Goal: Find specific page/section: Find specific page/section

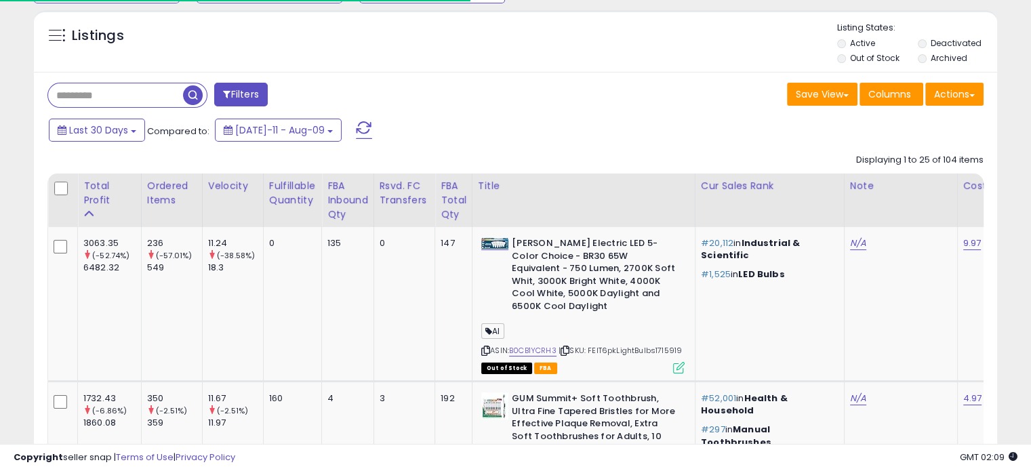
scroll to position [169, 0]
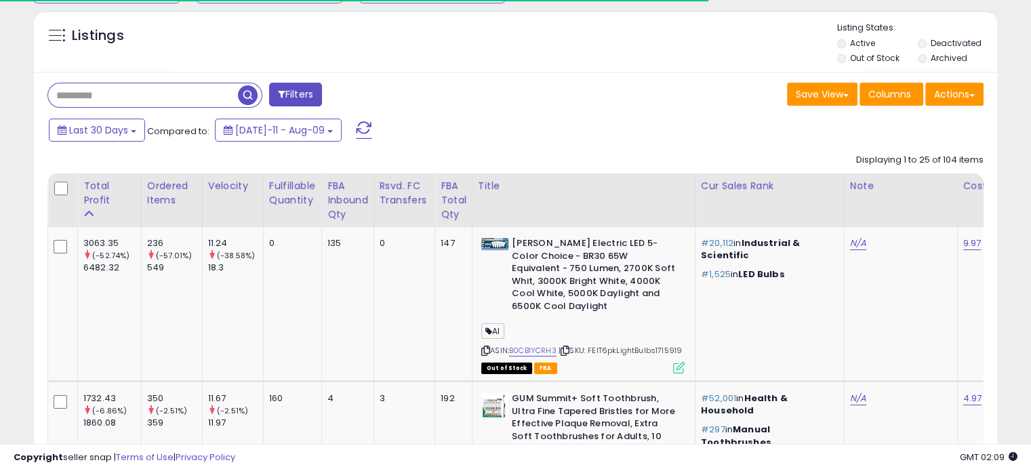
click at [108, 97] on input "text" at bounding box center [143, 95] width 190 height 24
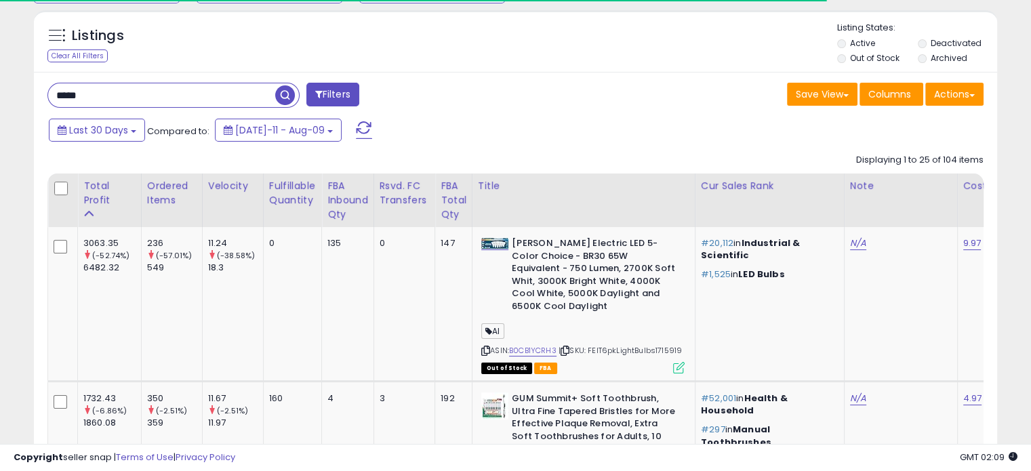
scroll to position [136, 0]
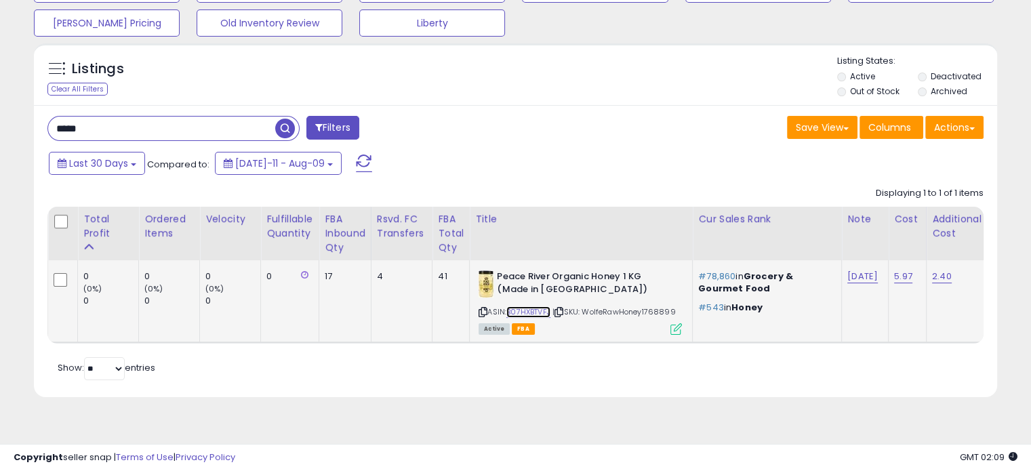
click at [534, 308] on link "B07HXBTVFJ" at bounding box center [528, 312] width 44 height 12
click at [0, 141] on html "Unable to login Retrieving listings data.. has not yet accepted the Terms of Us…" at bounding box center [515, 99] width 1031 height 471
type input "*"
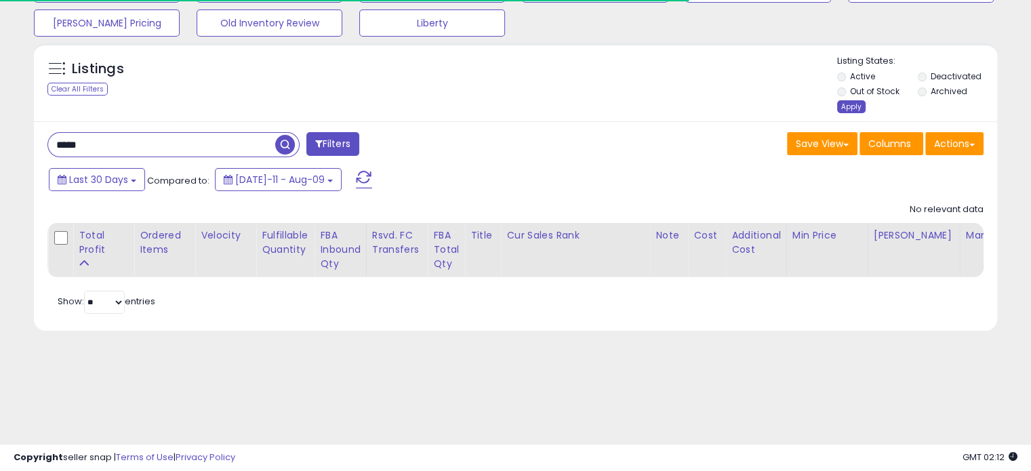
click at [849, 106] on div "Apply" at bounding box center [851, 106] width 28 height 13
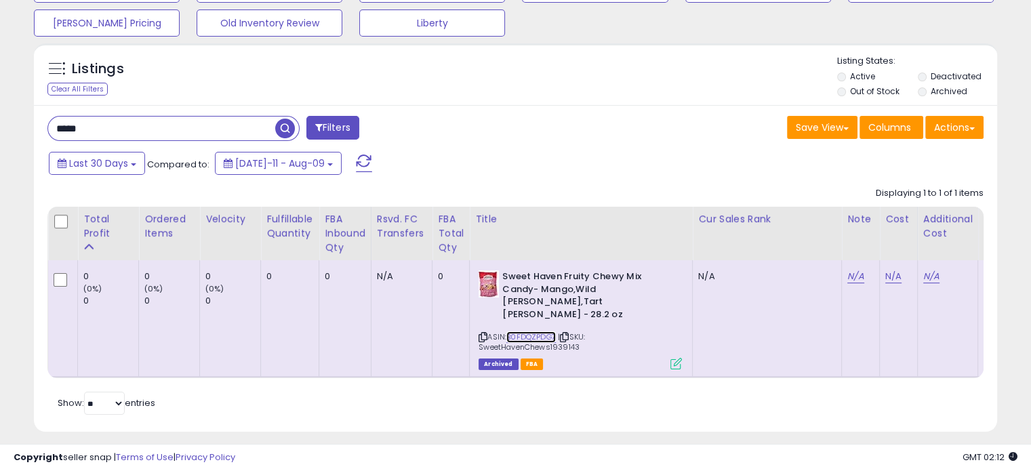
click at [515, 331] on link "B0FDQZPDG7" at bounding box center [530, 337] width 49 height 12
drag, startPoint x: 230, startPoint y: 129, endPoint x: -45, endPoint y: 139, distance: 276.1
click at [0, 139] on html "Unable to login Retrieving listings data.. has not yet accepted the Terms of Us…" at bounding box center [515, 99] width 1031 height 471
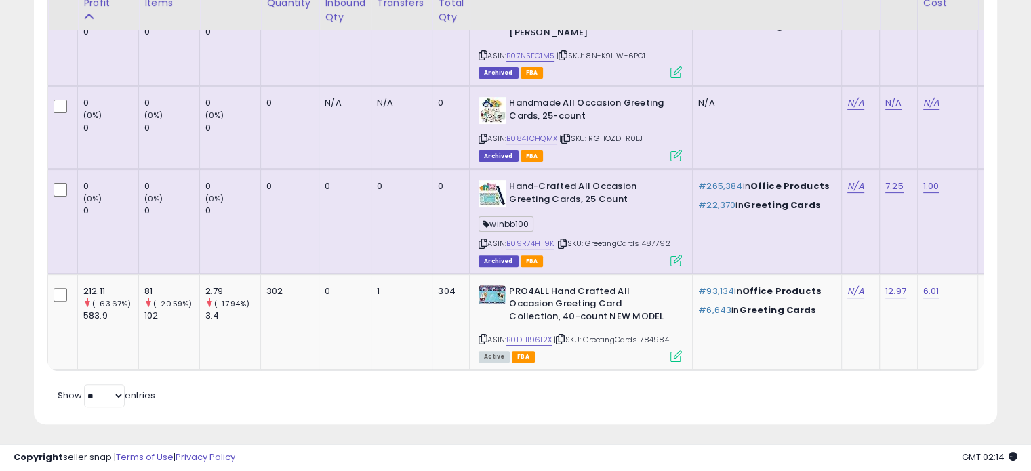
scroll to position [407, 0]
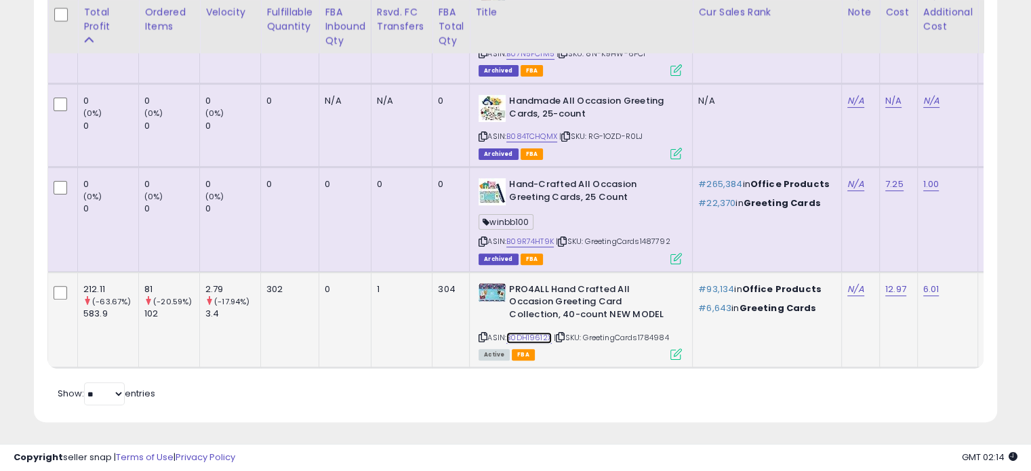
click at [537, 333] on link "B0DH19612X" at bounding box center [528, 338] width 45 height 12
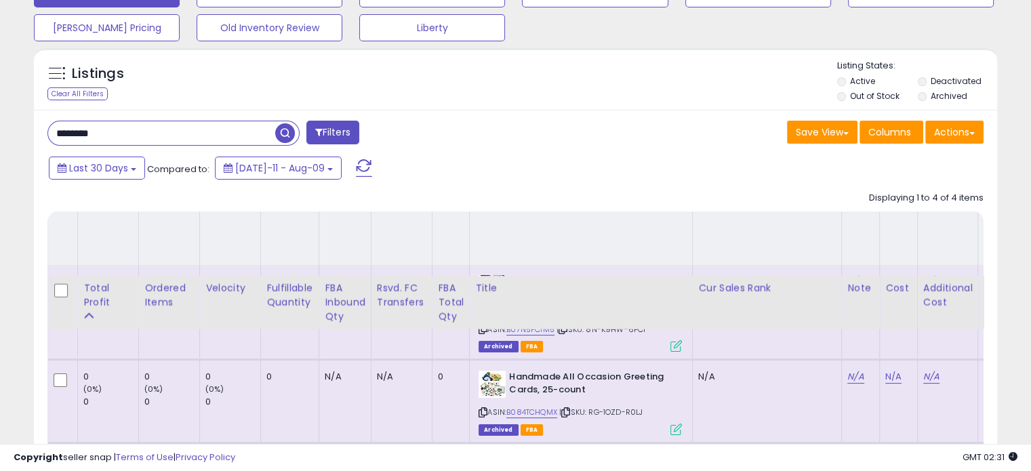
scroll to position [0, 0]
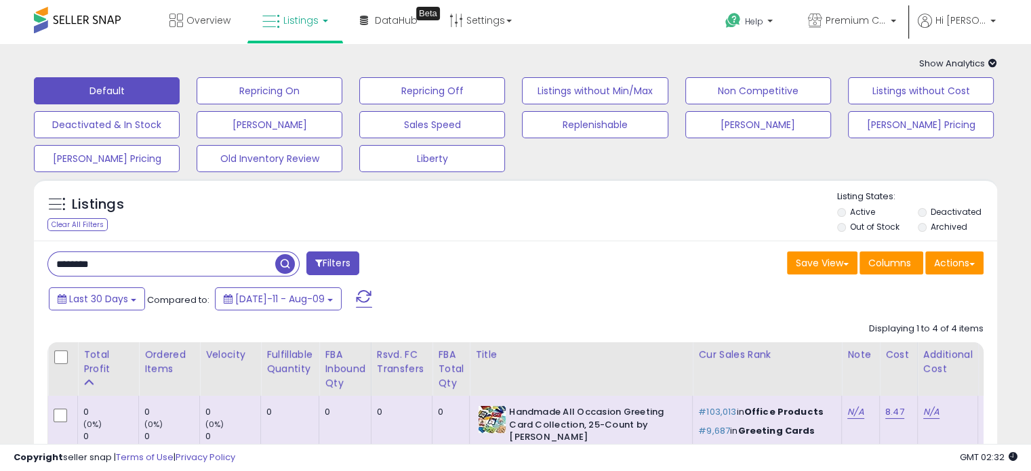
drag, startPoint x: 107, startPoint y: 264, endPoint x: -11, endPoint y: 260, distance: 118.0
click at [0, 260] on html "Unable to login Retrieving listings data.. has not yet accepted the Terms of Us…" at bounding box center [515, 235] width 1031 height 471
type input "******"
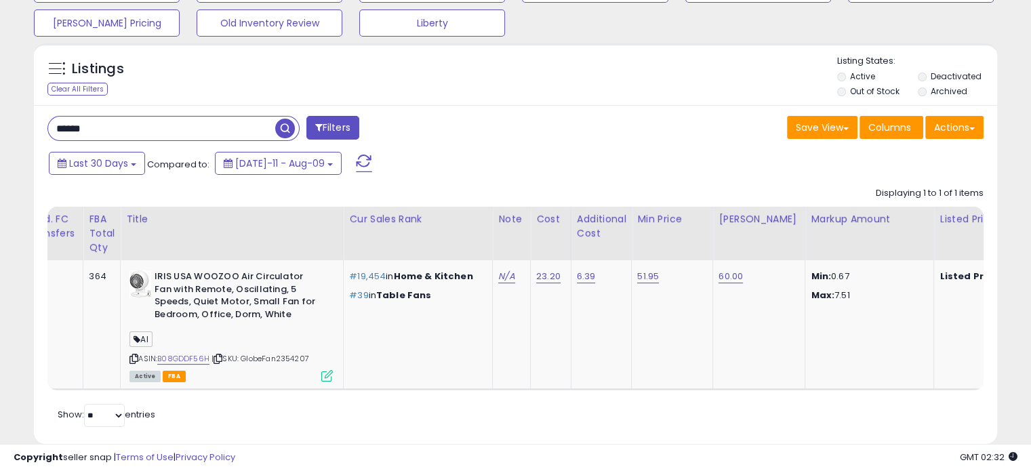
scroll to position [0, 459]
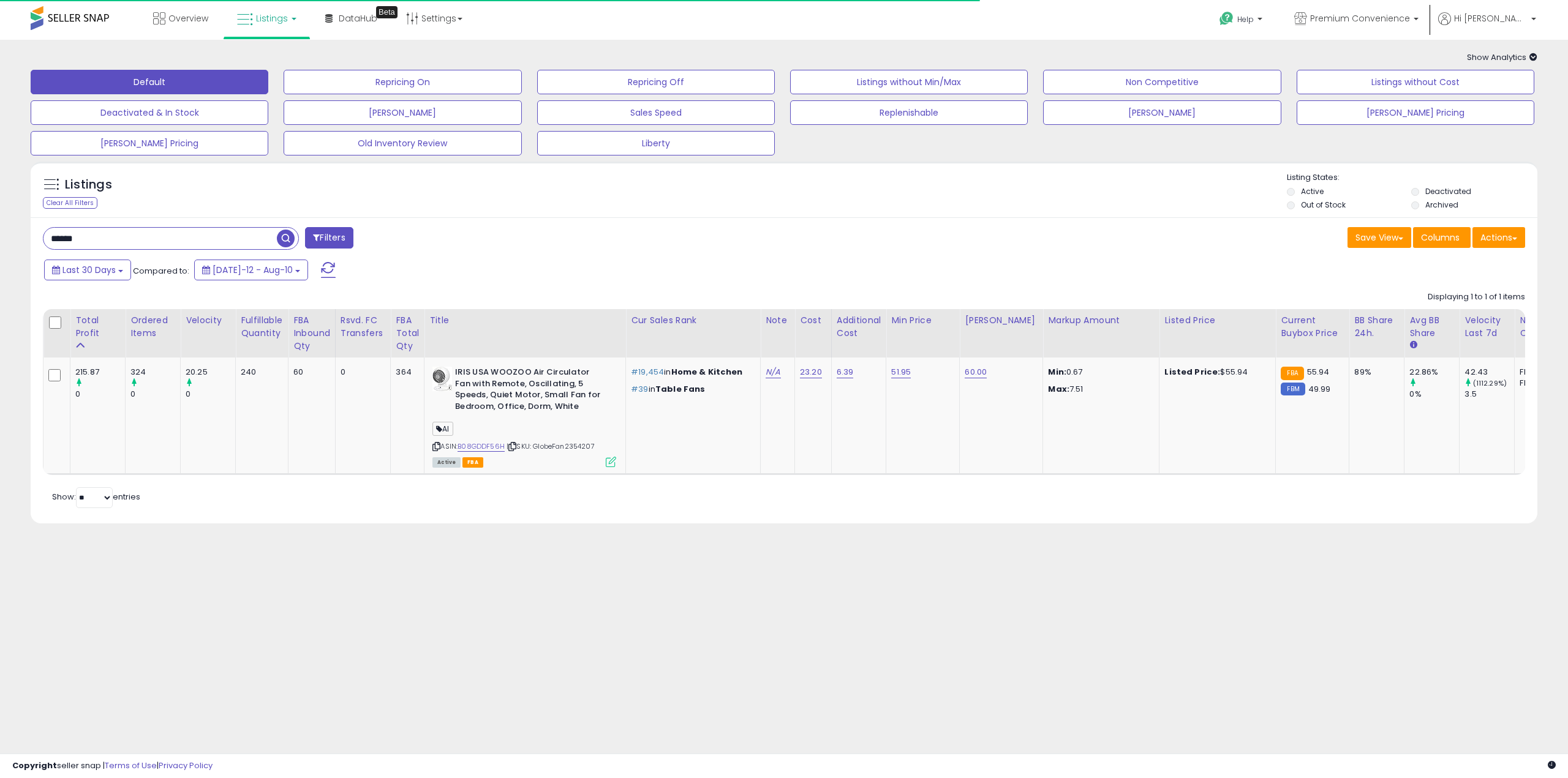
click at [131, 236] on div "****** Filters Save View Save As New View Update Current View" at bounding box center [784, 370] width 1507 height 305
drag, startPoint x: 92, startPoint y: 238, endPoint x: 25, endPoint y: 233, distance: 67.2
click at [21, 235] on div "**********" at bounding box center [784, 295] width 1556 height 487
paste input "*********"
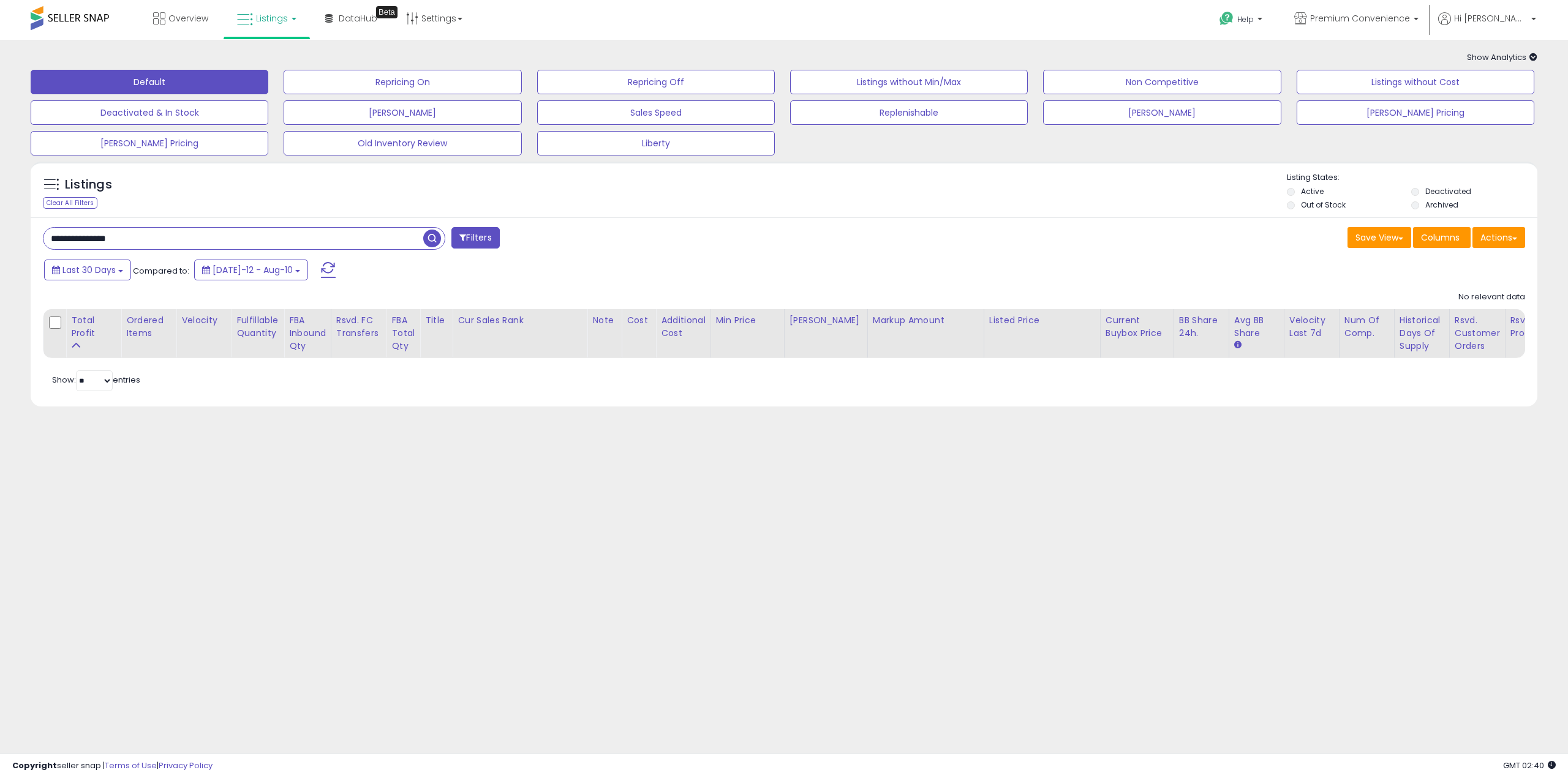
drag, startPoint x: 182, startPoint y: 237, endPoint x: 0, endPoint y: 227, distance: 182.3
click at [0, 242] on div "**********" at bounding box center [784, 294] width 1568 height 509
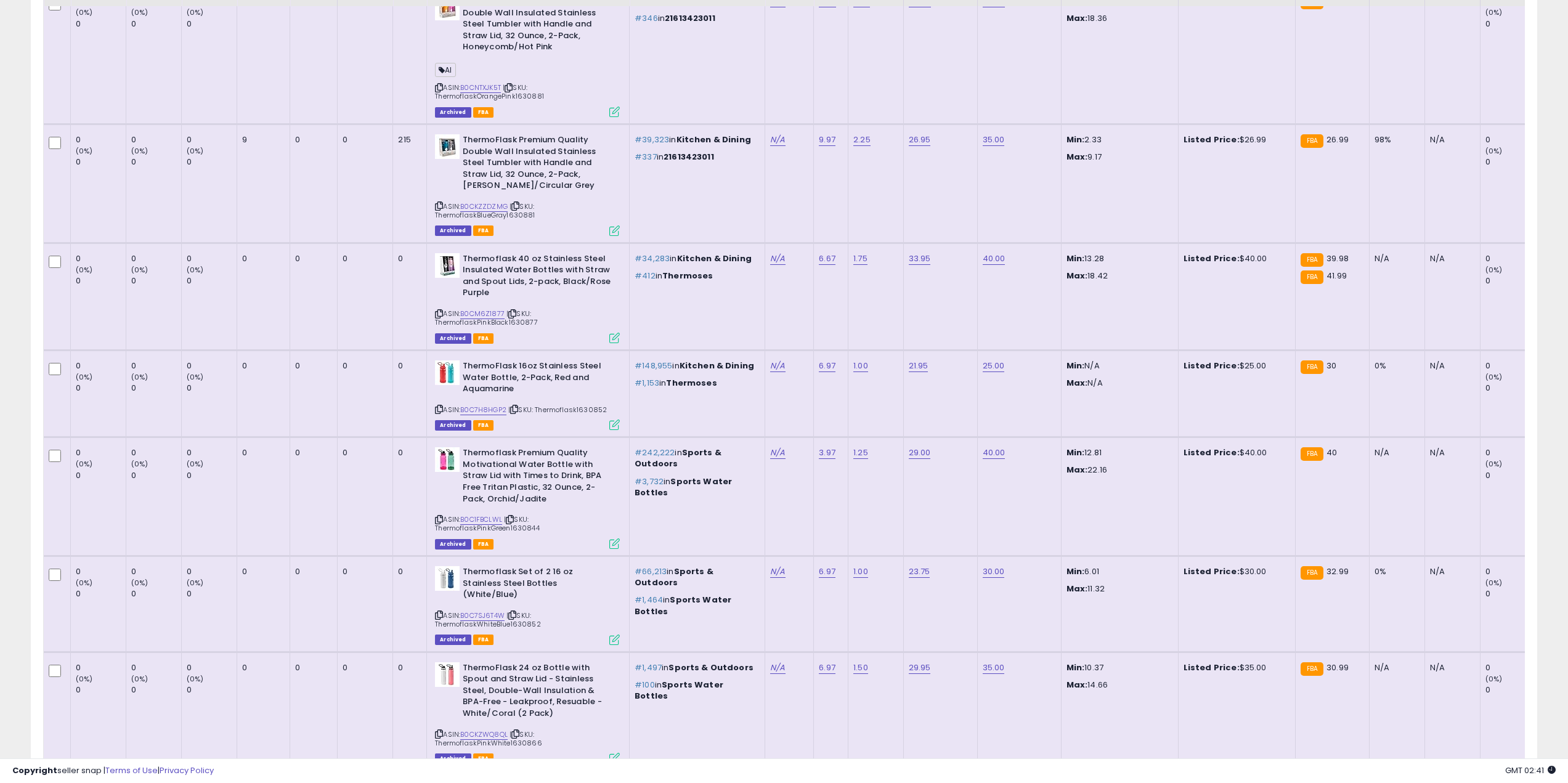
scroll to position [111, 0]
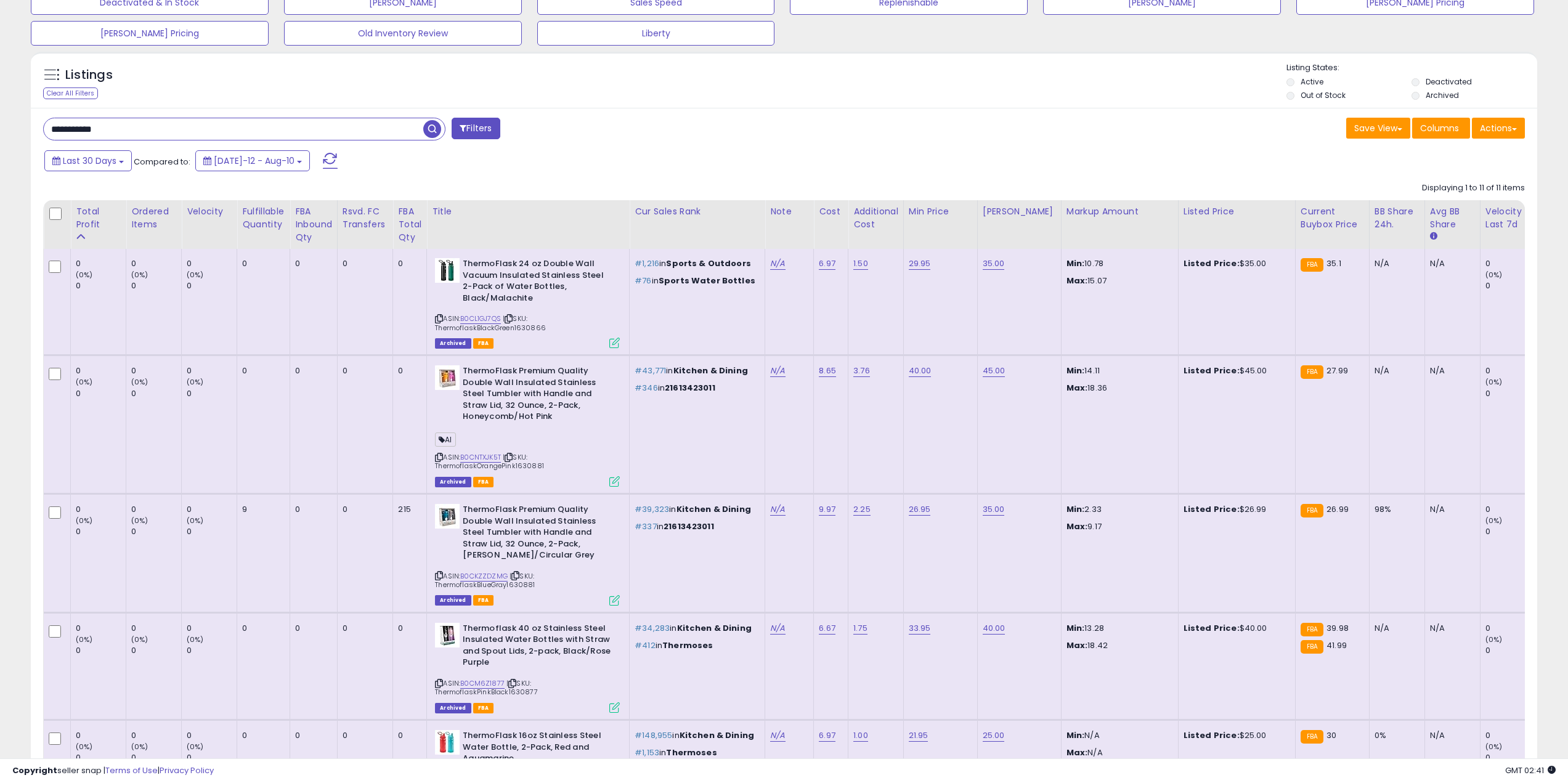
drag, startPoint x: 139, startPoint y: 121, endPoint x: 5, endPoint y: 124, distance: 134.0
click at [6, 124] on div "**********" at bounding box center [784, 749] width 1555 height 1615
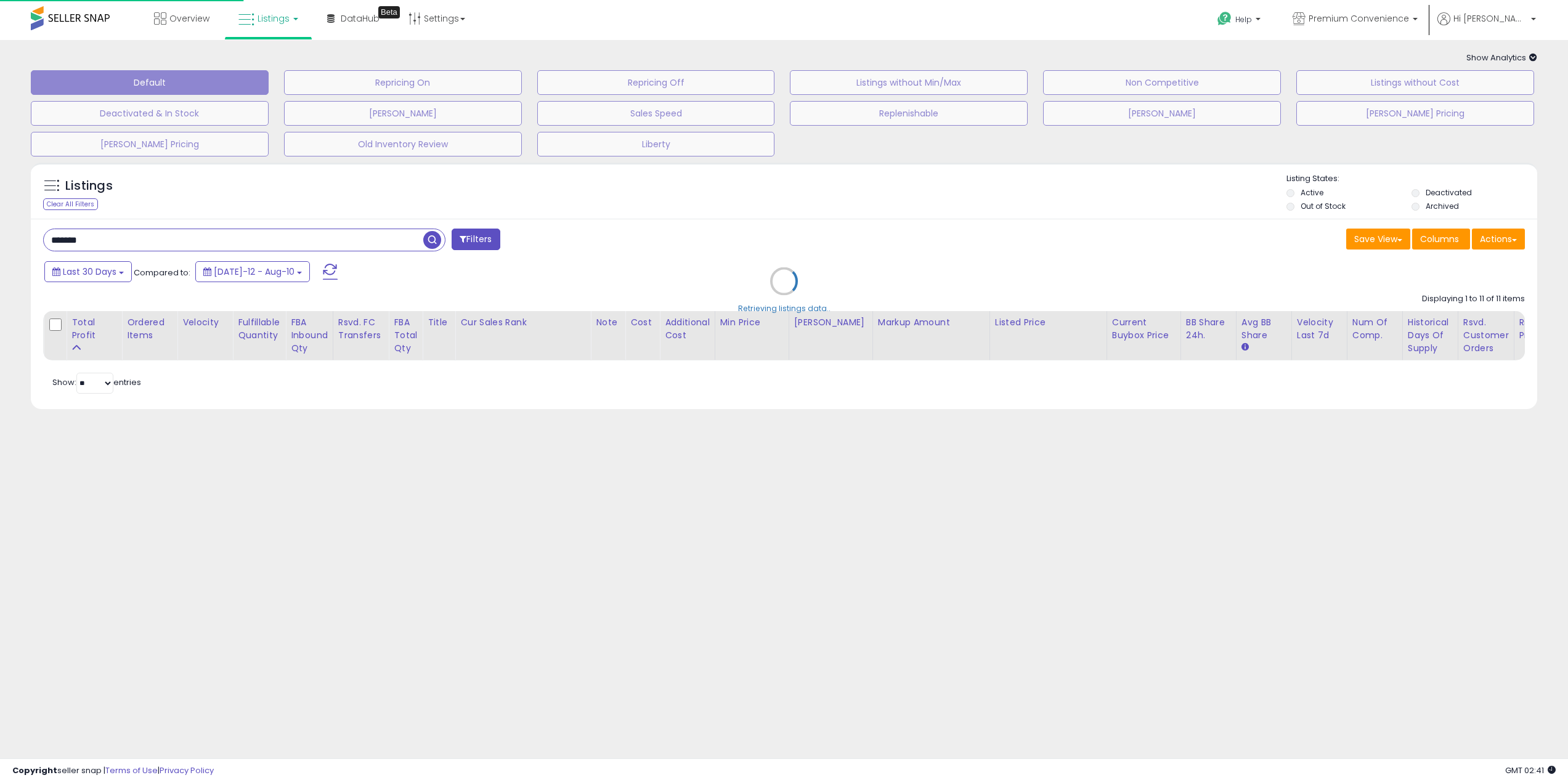
scroll to position [0, 0]
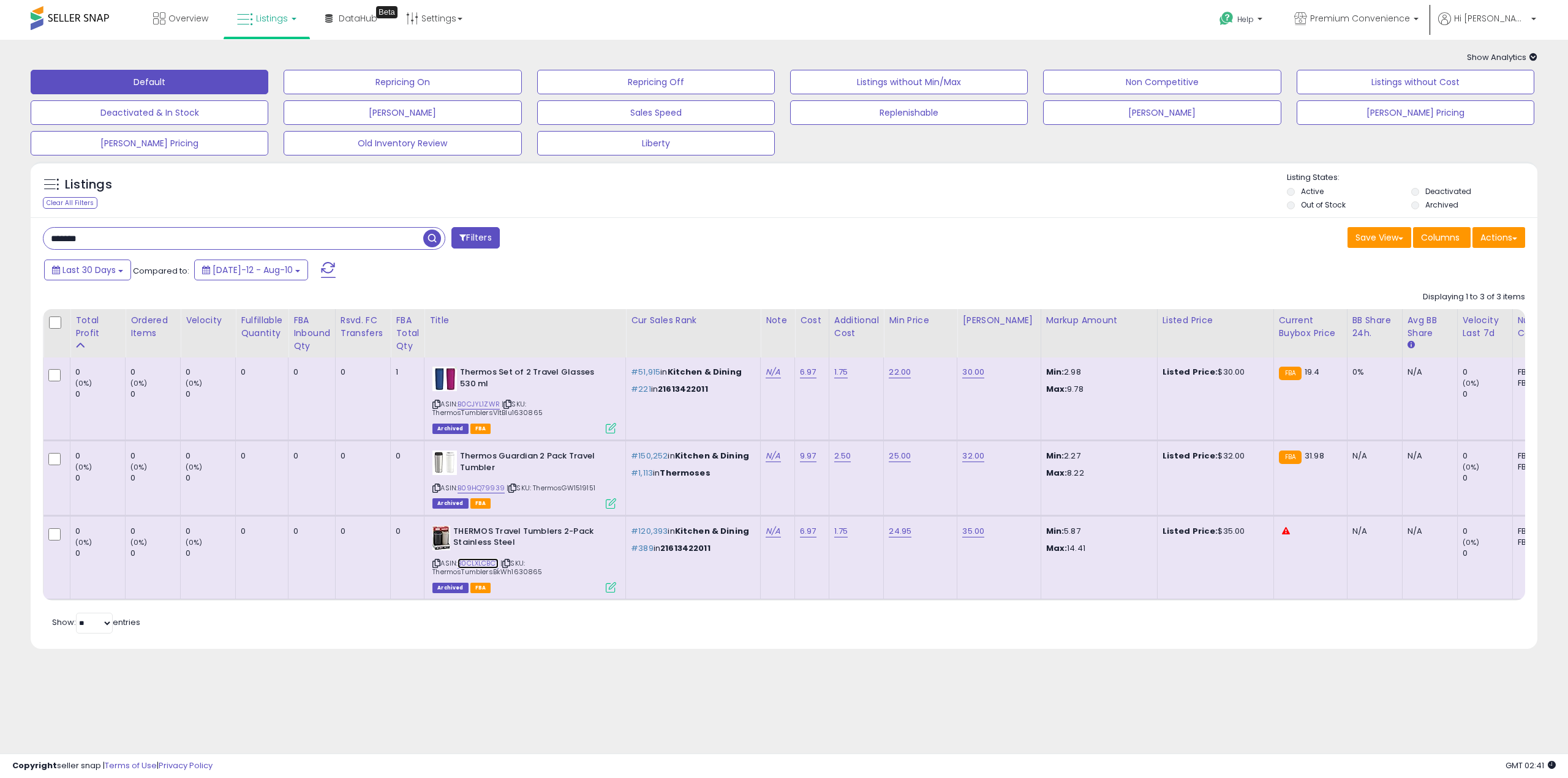
click at [479, 564] on link "B0CLXLCBCT" at bounding box center [477, 564] width 41 height 11
drag, startPoint x: 163, startPoint y: 234, endPoint x: 0, endPoint y: 246, distance: 163.4
click at [0, 246] on div "**********" at bounding box center [784, 367] width 1568 height 655
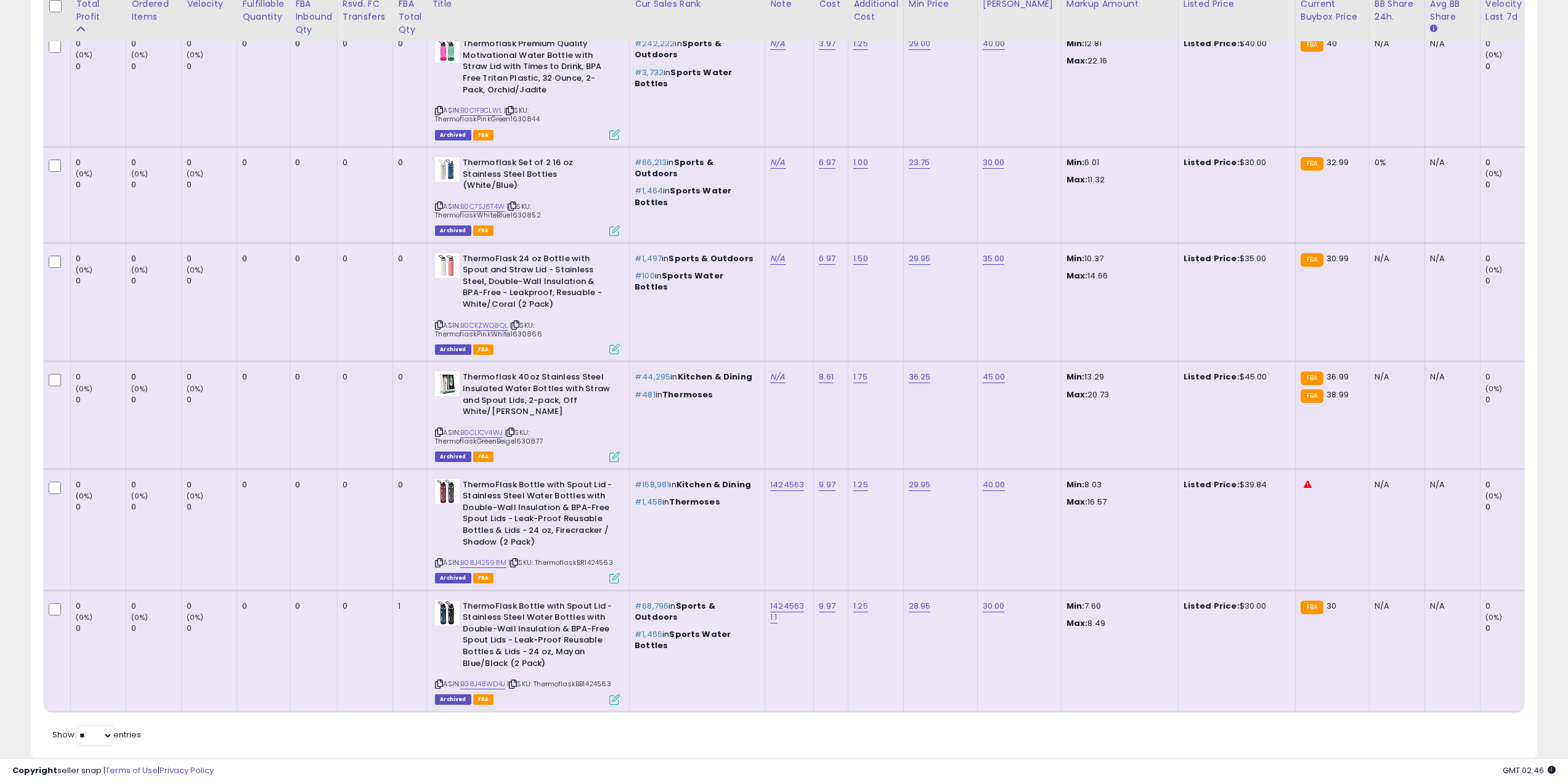
scroll to position [912, 0]
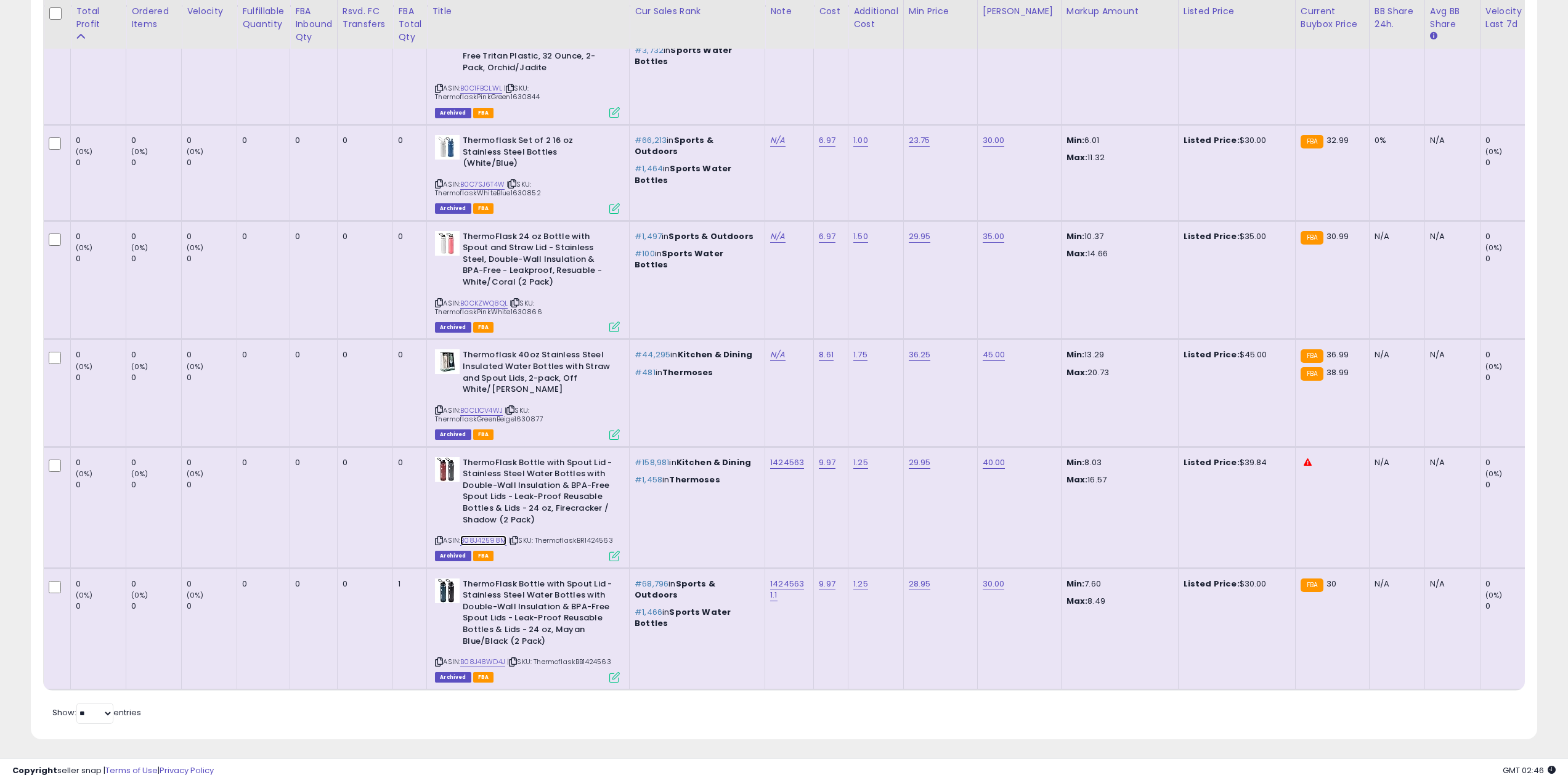
click at [482, 536] on link "B08J42598M" at bounding box center [483, 541] width 46 height 11
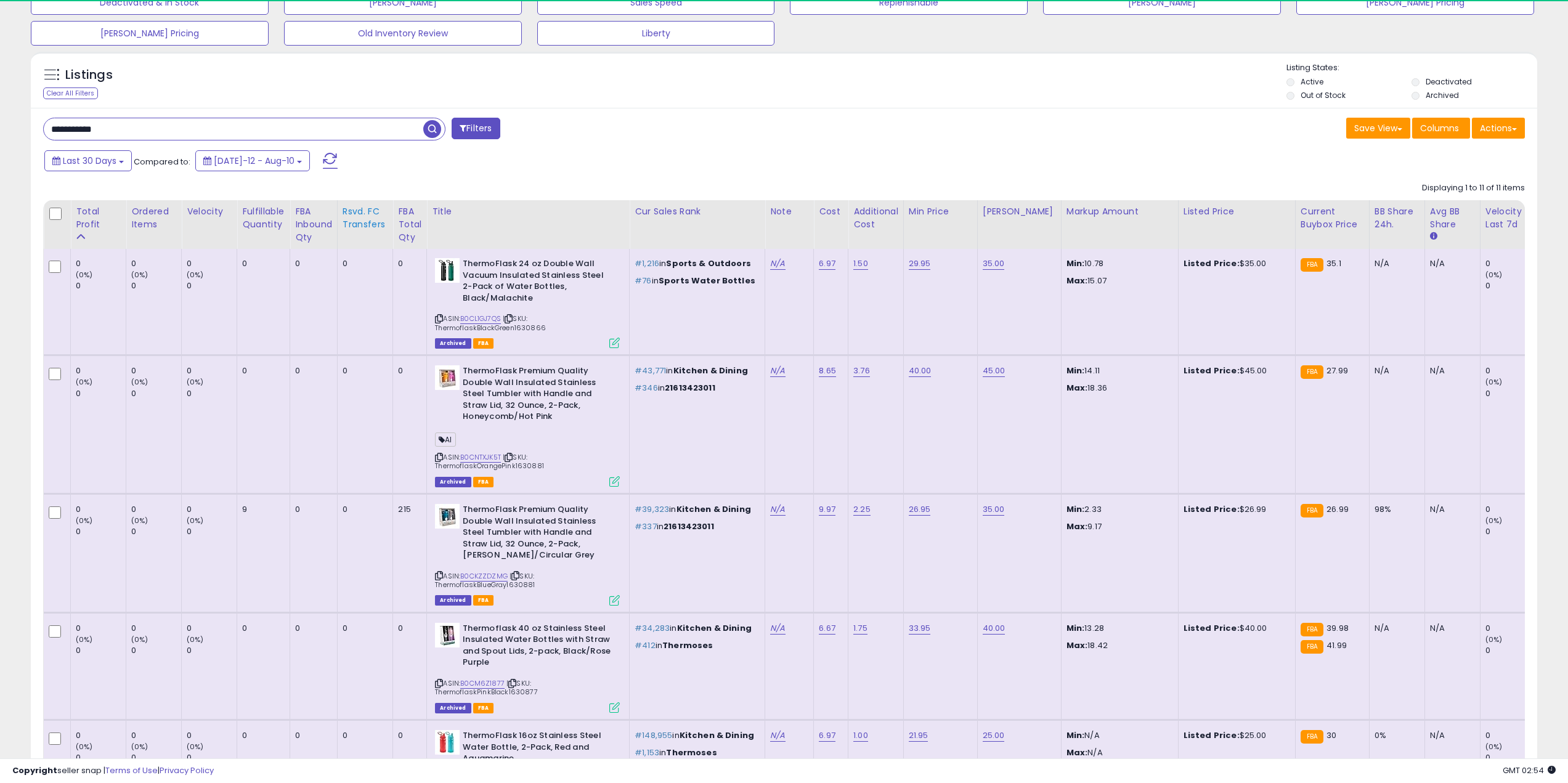
scroll to position [0, 0]
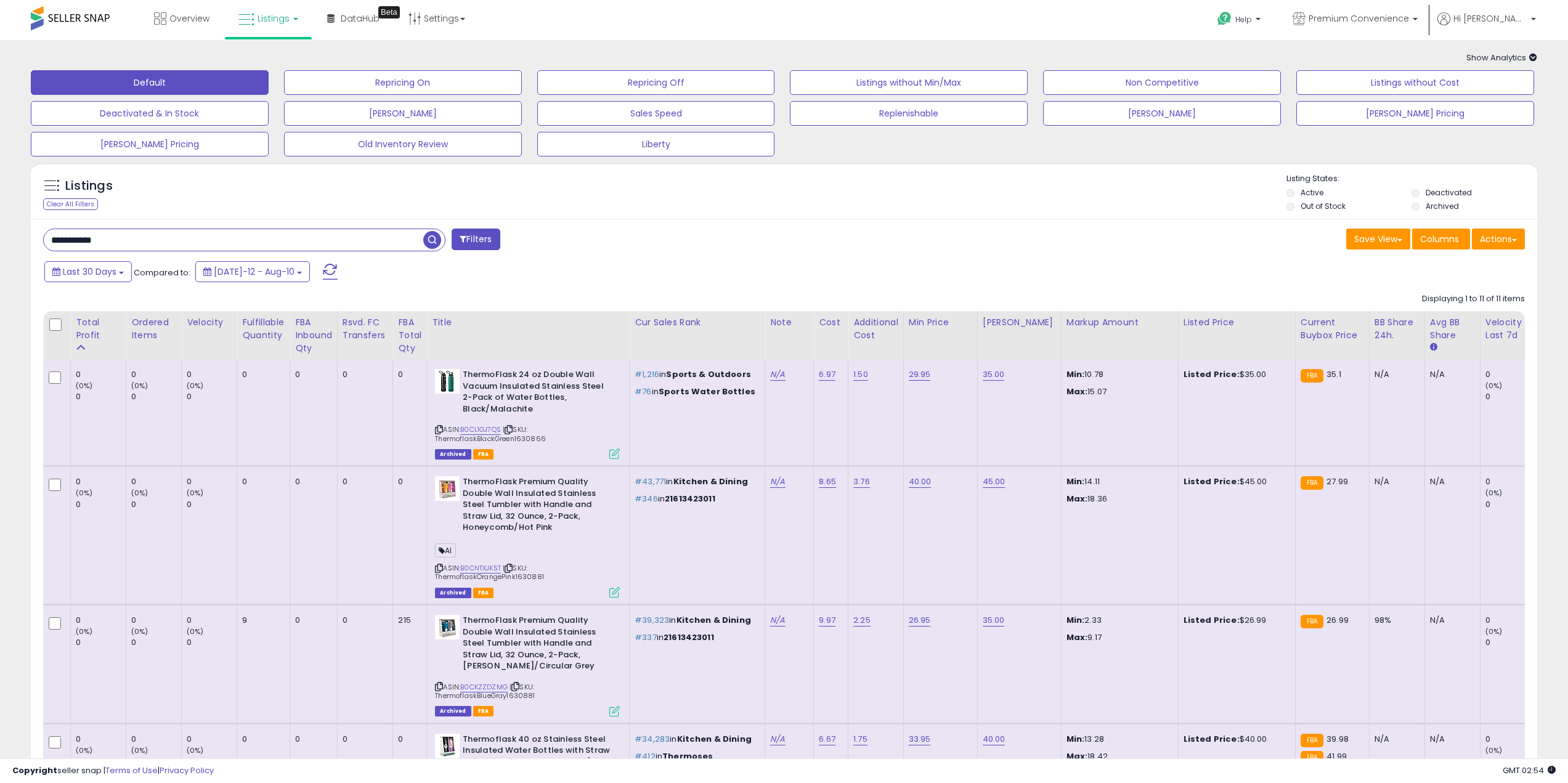
drag, startPoint x: 105, startPoint y: 237, endPoint x: 0, endPoint y: 235, distance: 105.0
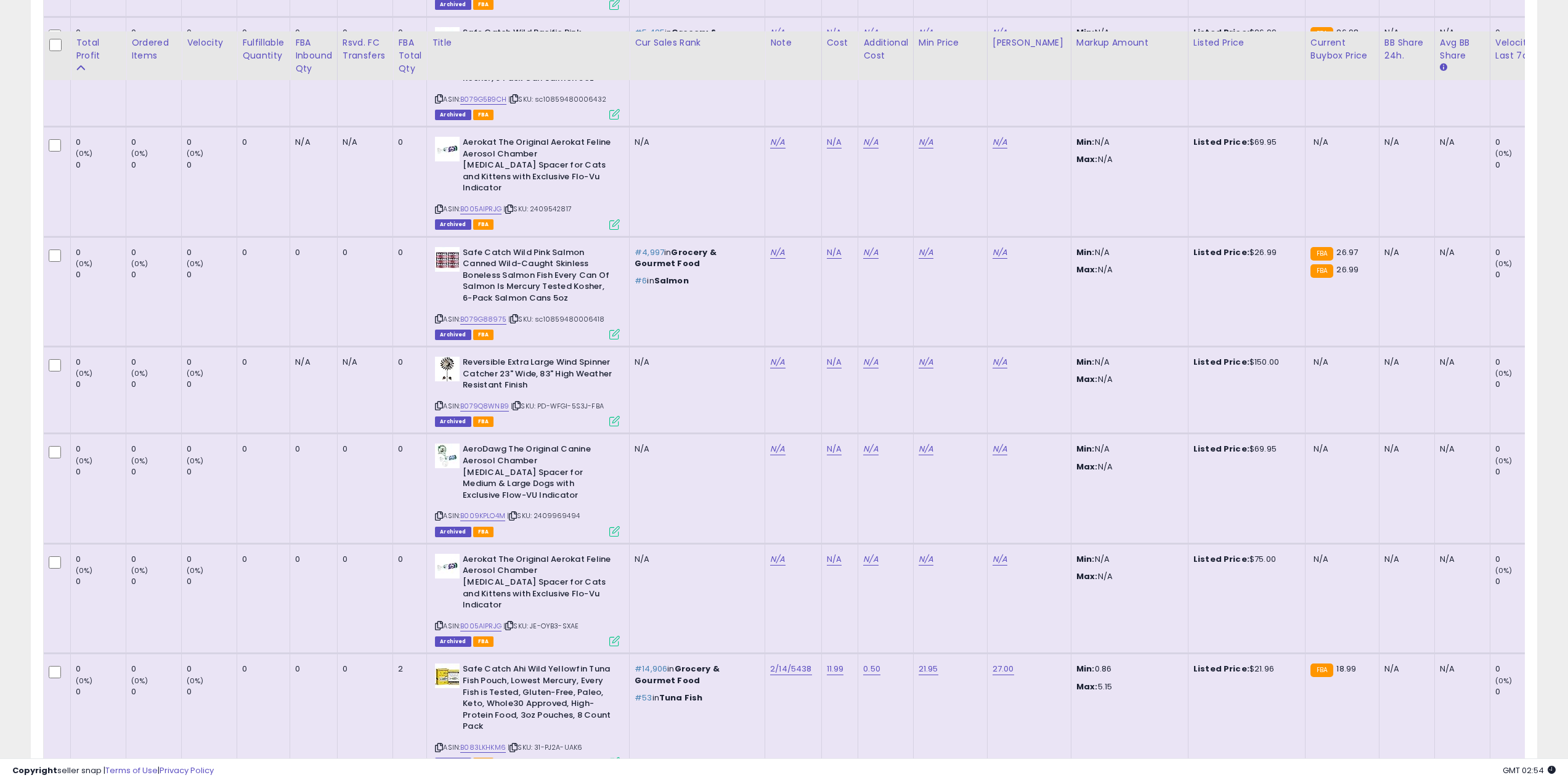
scroll to position [2297, 0]
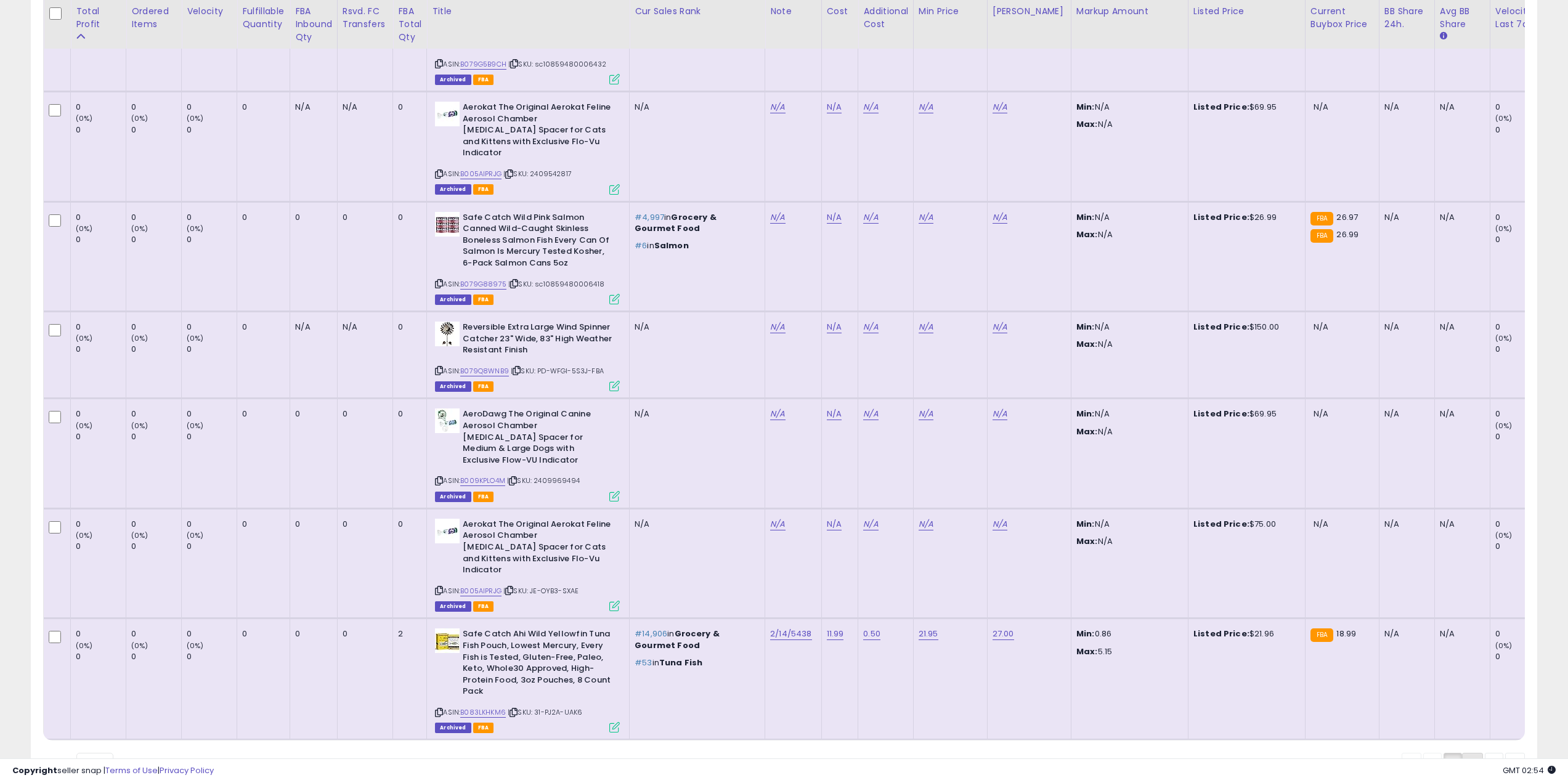
click at [1466, 753] on link "2" at bounding box center [1472, 763] width 21 height 21
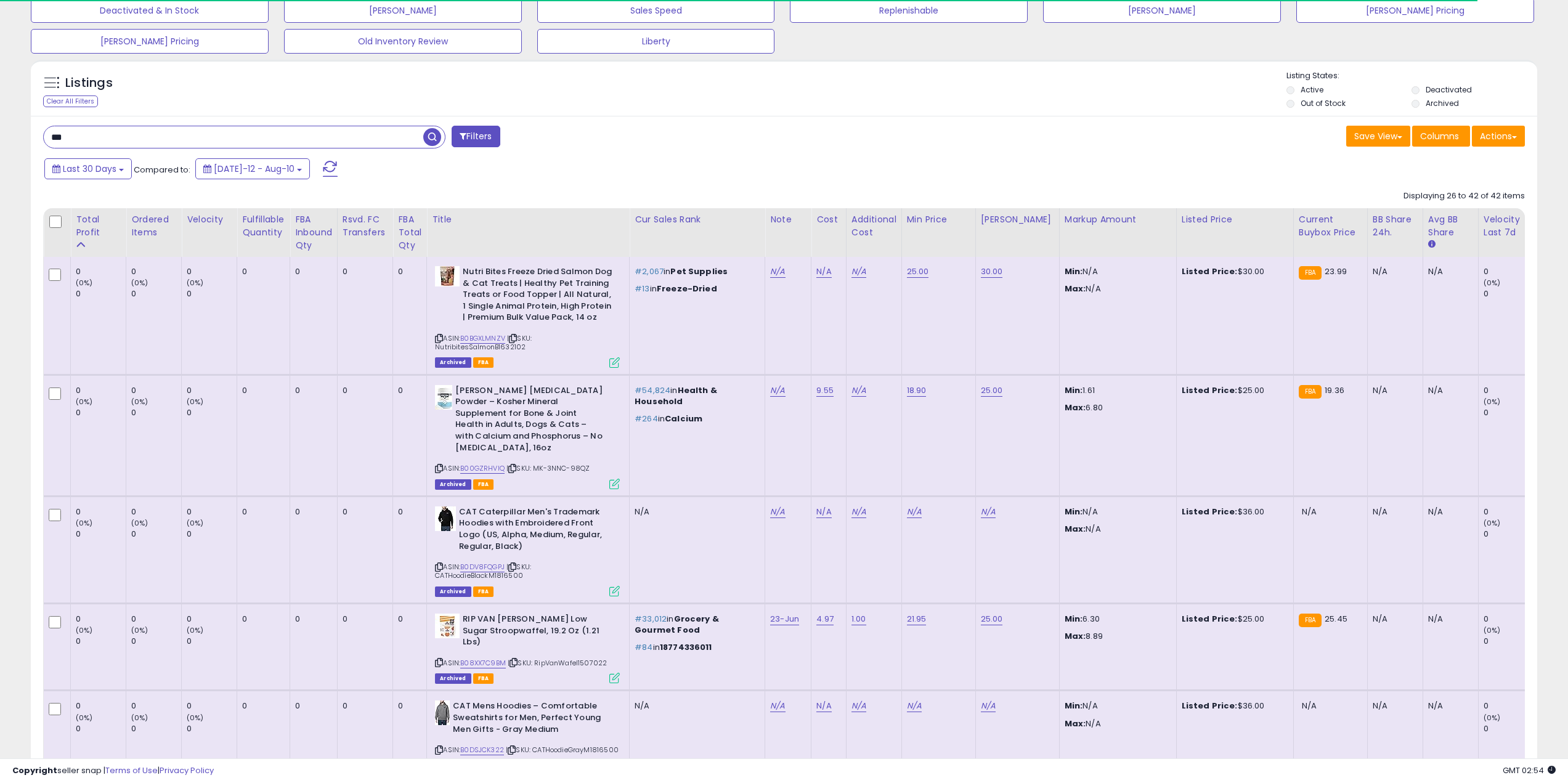
scroll to position [308, 0]
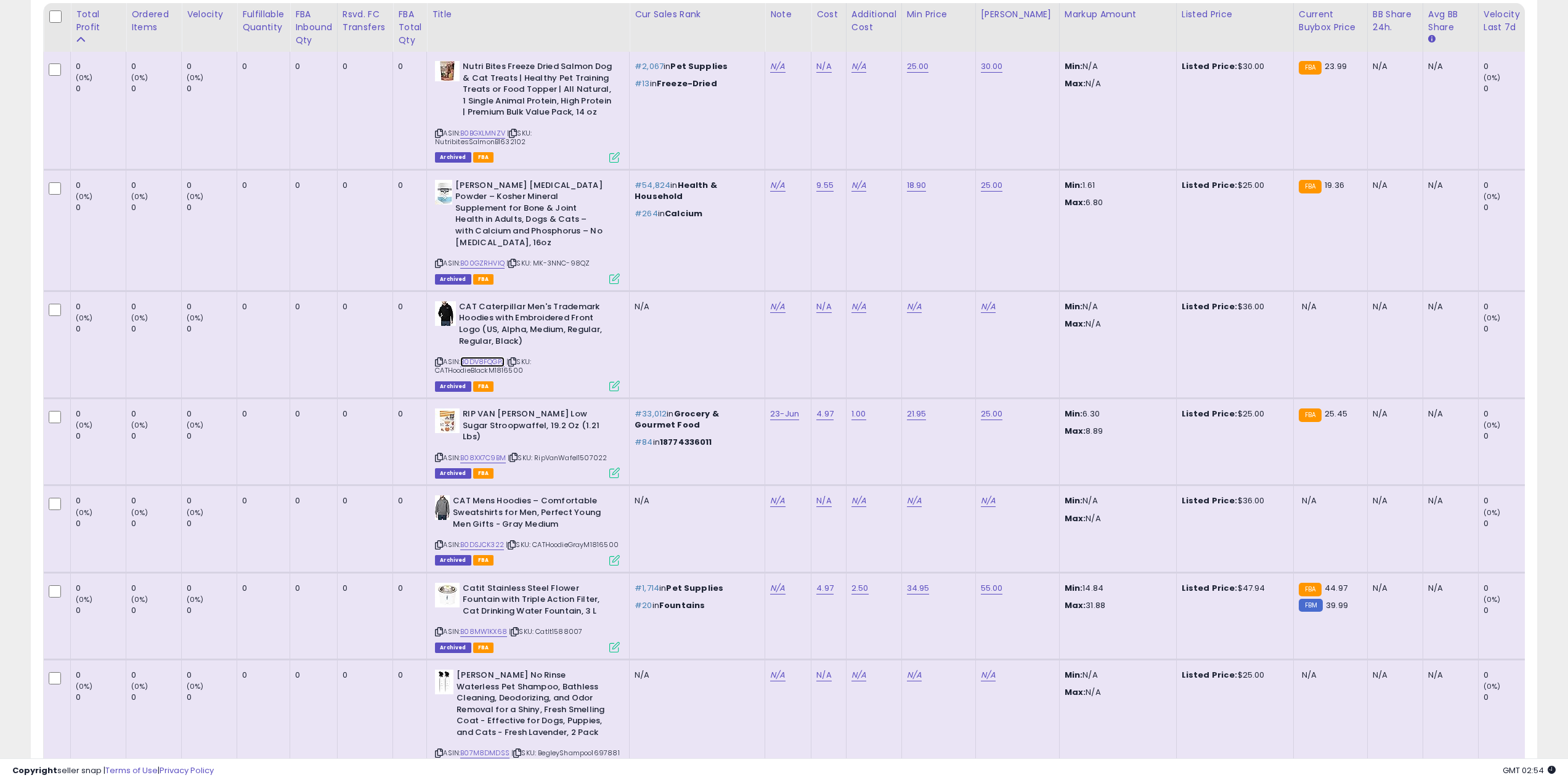
click at [477, 356] on link "B0DV8FQGPJ" at bounding box center [482, 362] width 45 height 11
drag, startPoint x: 517, startPoint y: 363, endPoint x: 495, endPoint y: 363, distance: 22.0
click at [495, 363] on div "ASIN: B0DV8FQGPJ | SKU: CATHoodieBlackM1816500 Archived FBA" at bounding box center [527, 346] width 185 height 89
copy span "1816500"
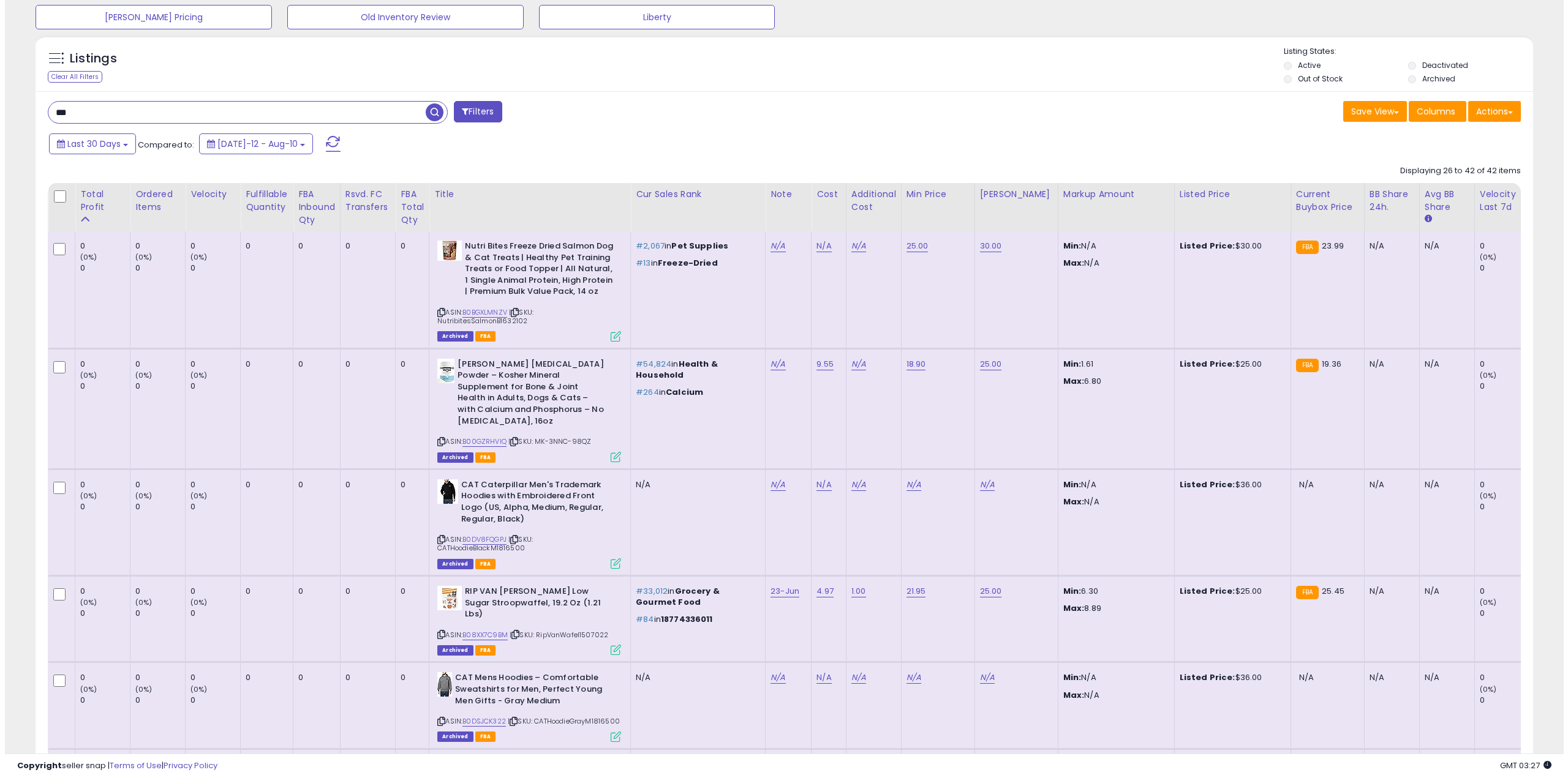
scroll to position [0, 0]
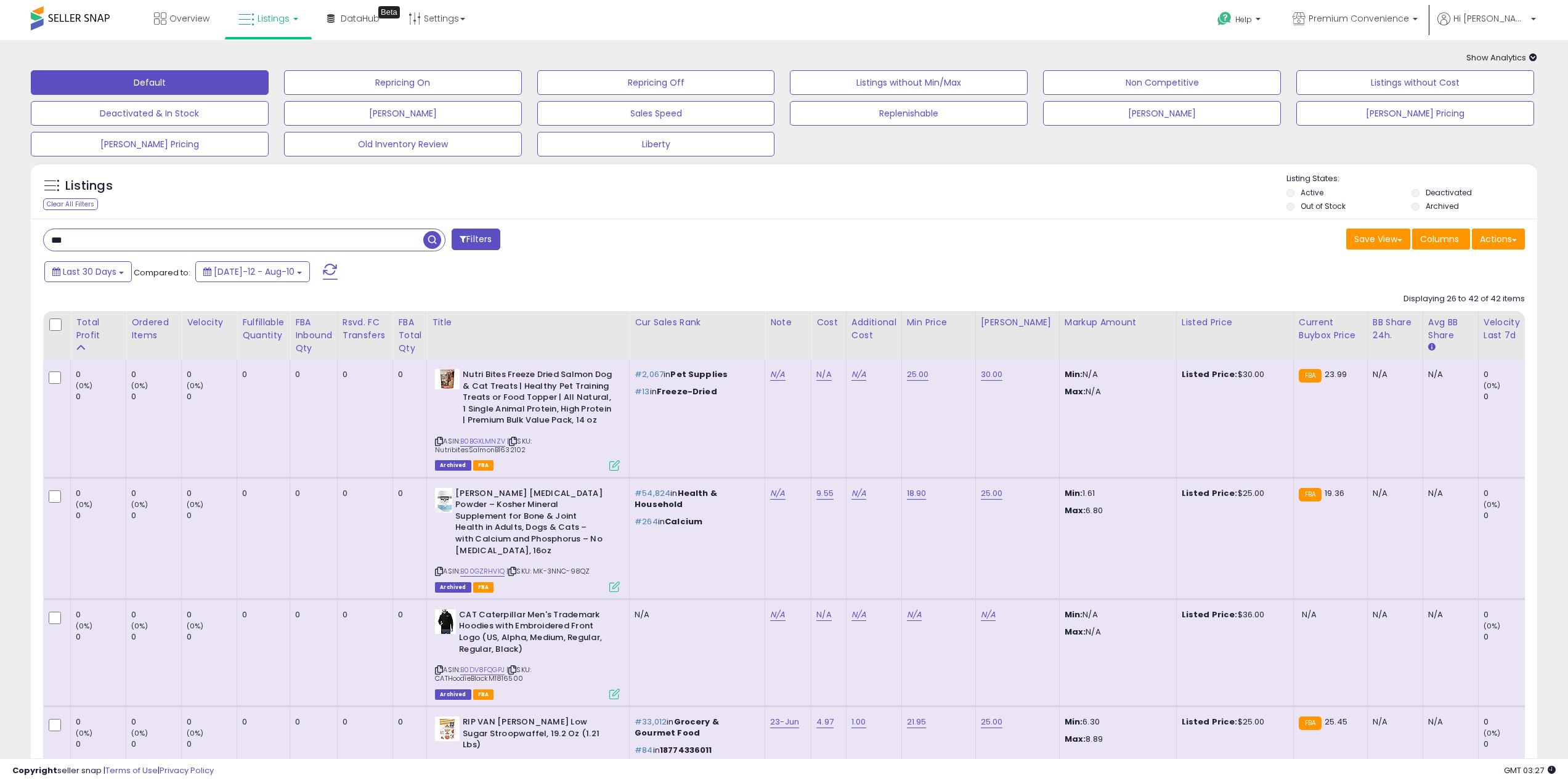
drag, startPoint x: 127, startPoint y: 245, endPoint x: 14, endPoint y: 240, distance: 113.1
paste input "*******"
type input "**********"
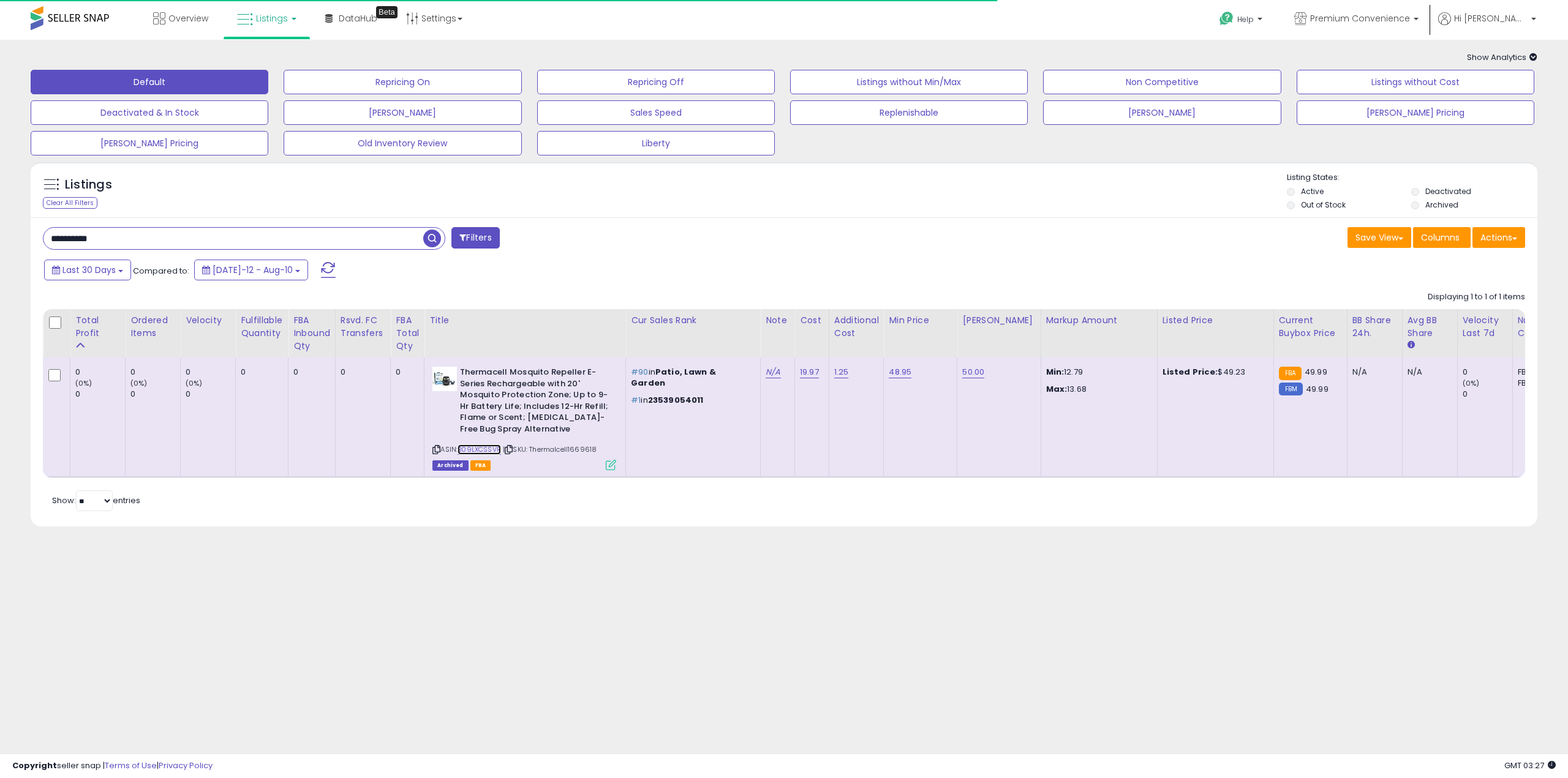
click at [484, 445] on link "B09LXCSSVR" at bounding box center [479, 450] width 43 height 11
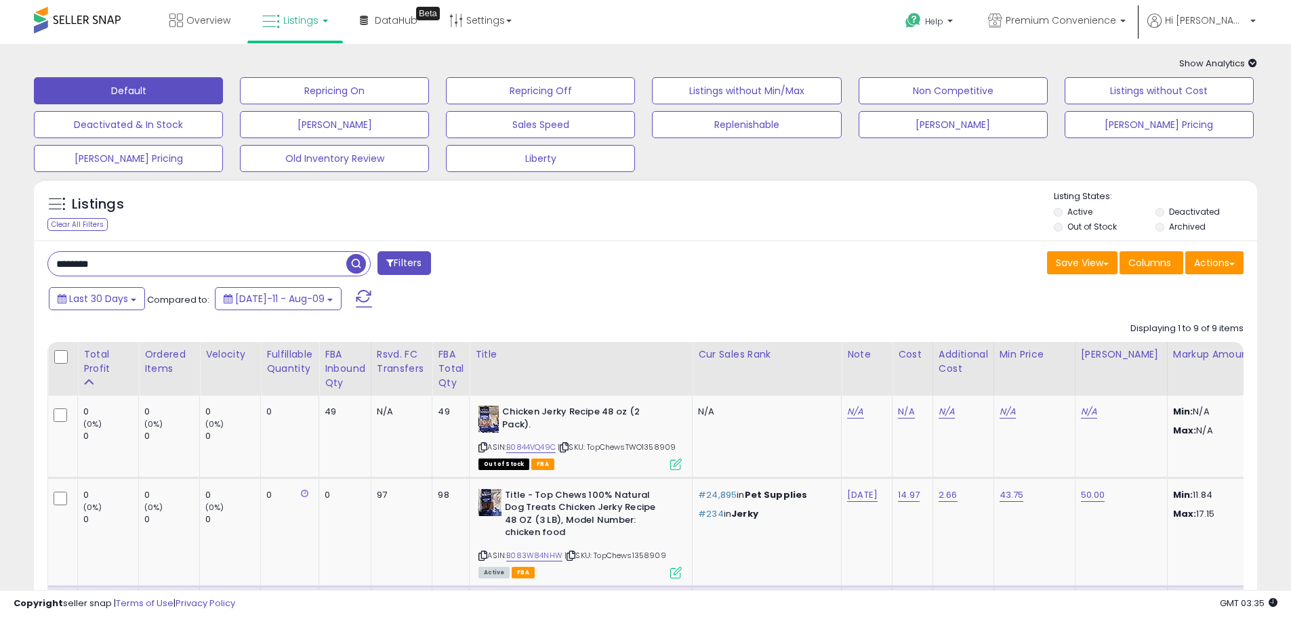
scroll to position [68, 0]
